Goal: Transaction & Acquisition: Purchase product/service

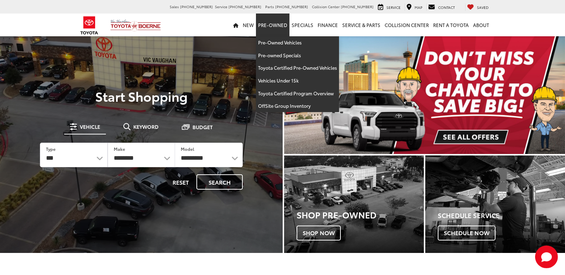
click at [269, 26] on link "Pre-Owned" at bounding box center [272, 25] width 33 height 23
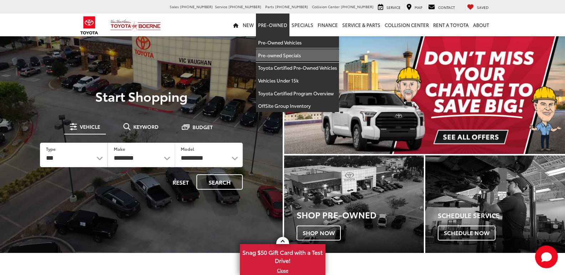
click at [279, 50] on link "Pre-owned Specials" at bounding box center [297, 55] width 83 height 13
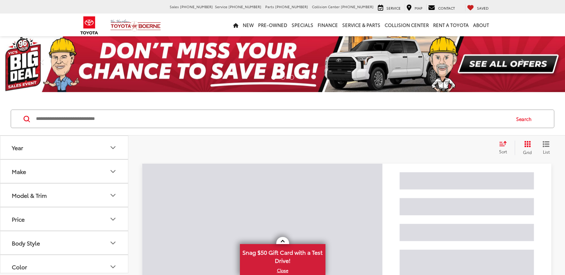
click at [188, 123] on input "Search by Make, Model, or Keyword" at bounding box center [272, 118] width 474 height 17
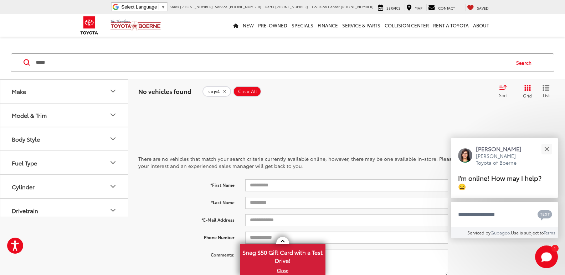
click at [143, 64] on input "*****" at bounding box center [272, 62] width 474 height 17
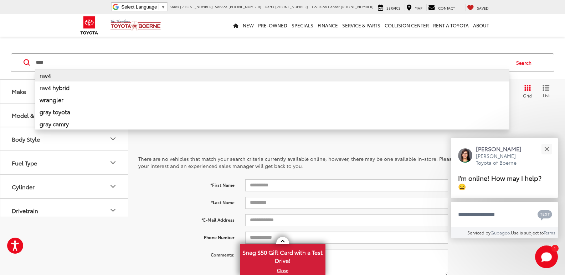
type input "****"
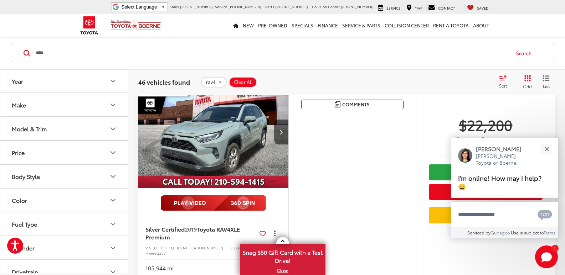
scroll to position [570, 0]
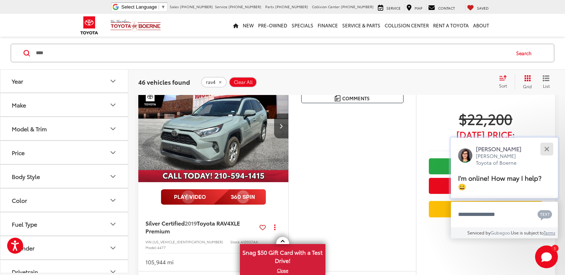
click at [548, 148] on button "Close" at bounding box center [546, 148] width 15 height 15
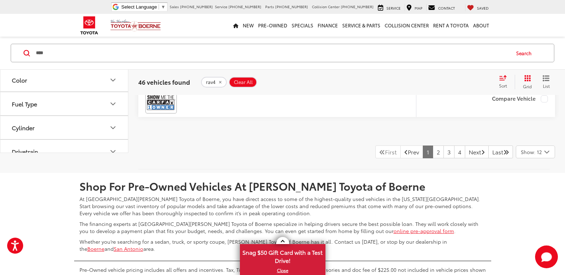
scroll to position [2886, 0]
click at [433, 159] on link "2" at bounding box center [438, 152] width 11 height 13
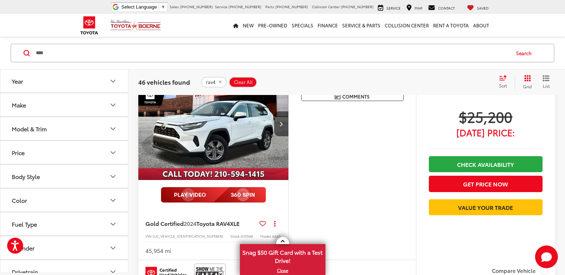
scroll to position [1478, 0]
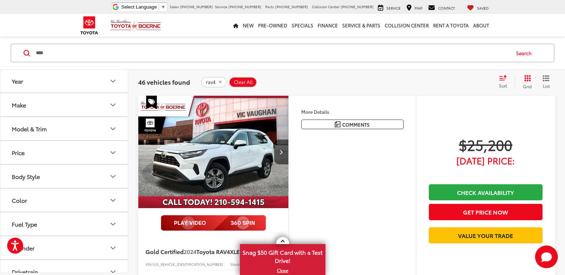
drag, startPoint x: 209, startPoint y: 257, endPoint x: 223, endPoint y: 260, distance: 14.9
click at [223, 260] on div "Gold Certified 2024 Toyota RAV4 XLE Copy Link Share Print View Details VIN: 2T3…" at bounding box center [213, 263] width 150 height 50
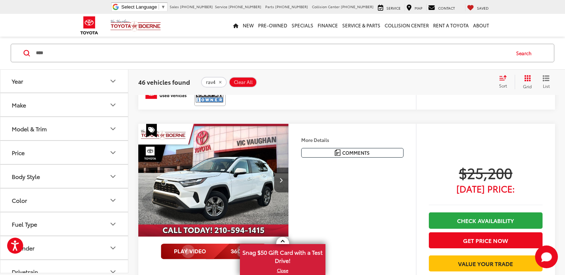
scroll to position [1507, 0]
